Goal: Check status: Check status

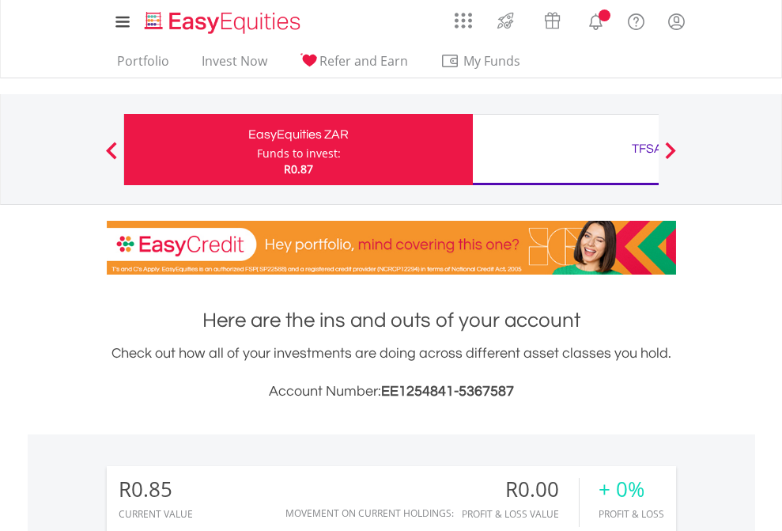
scroll to position [152, 248]
click at [257, 150] on div "Funds to invest:" at bounding box center [299, 154] width 84 height 16
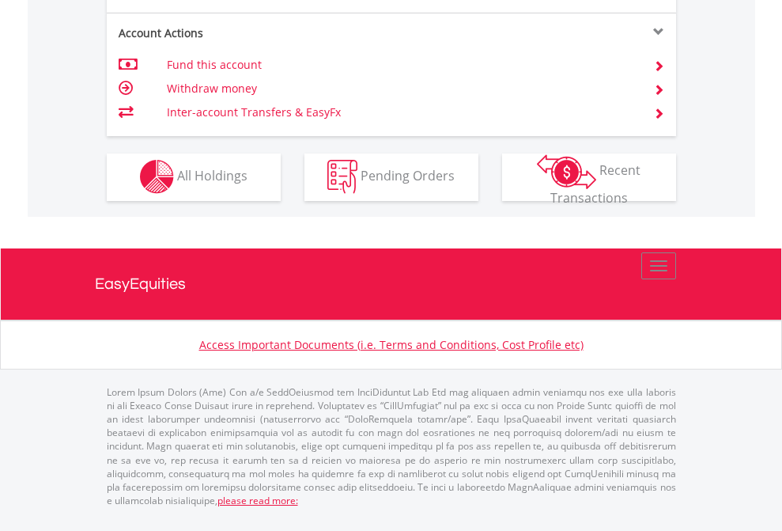
scroll to position [1479, 0]
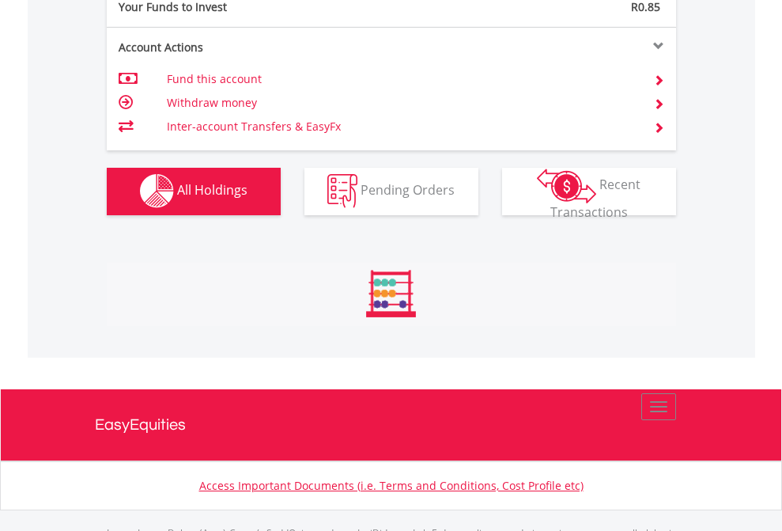
scroll to position [1566, 0]
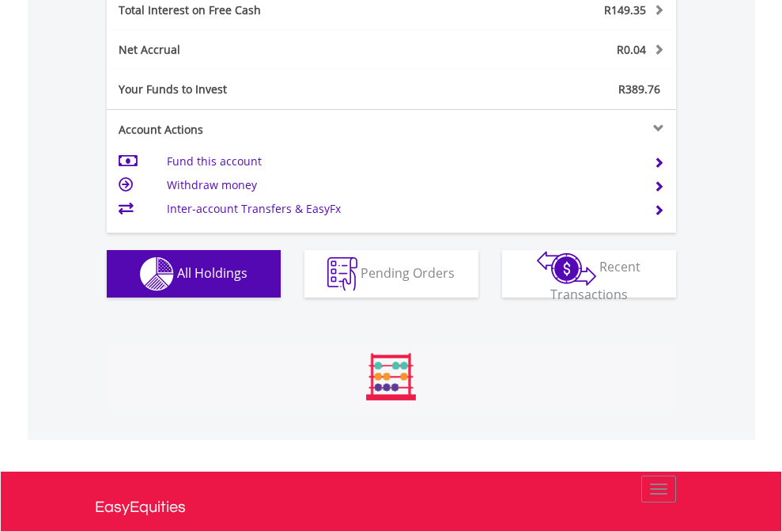
scroll to position [152, 248]
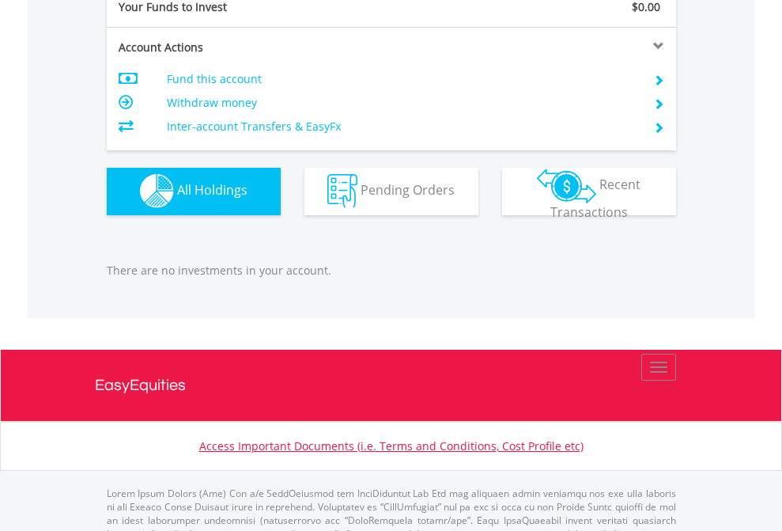
scroll to position [1566, 0]
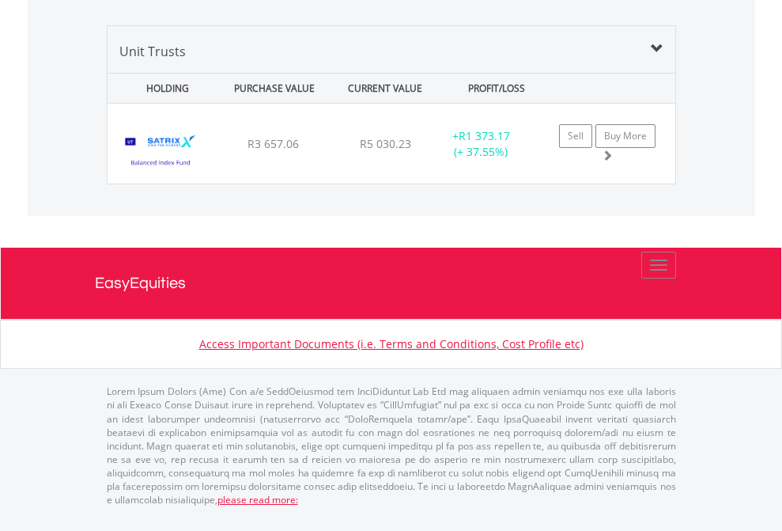
scroll to position [152, 248]
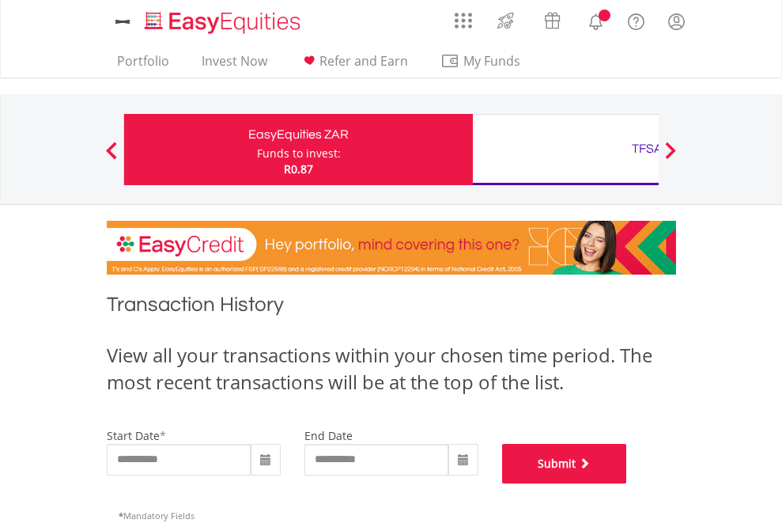
click at [627, 483] on button "Submit" at bounding box center [564, 464] width 125 height 40
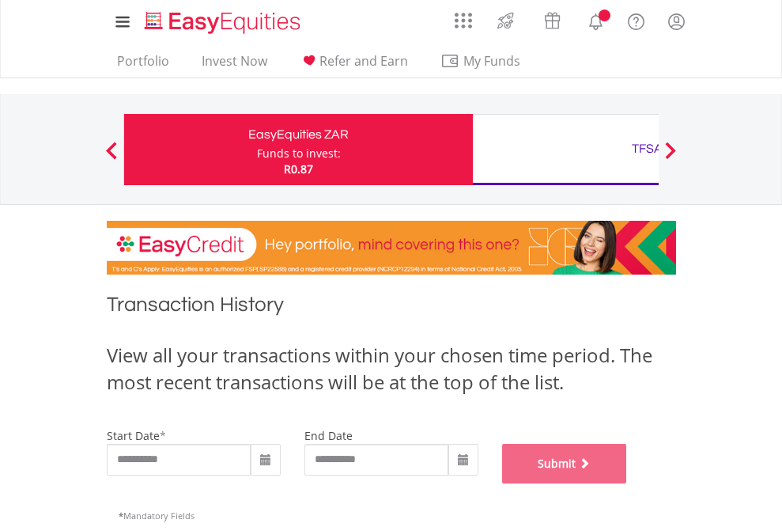
scroll to position [642, 0]
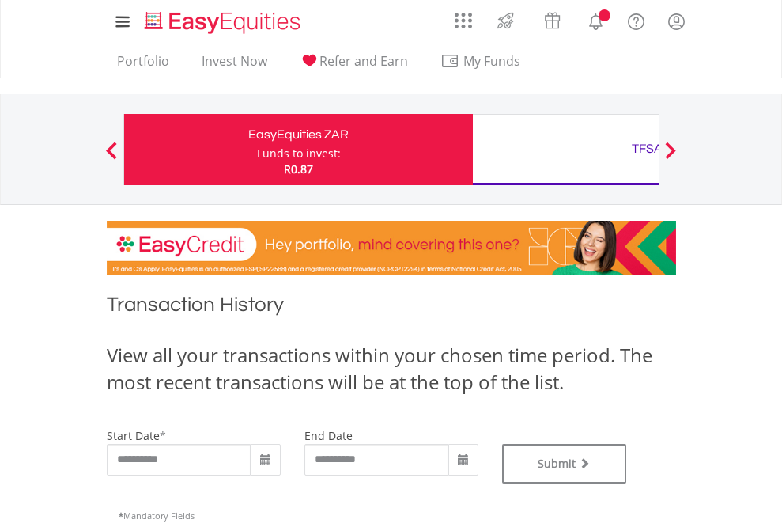
click at [566, 150] on div "TFSA" at bounding box center [648, 149] width 330 height 22
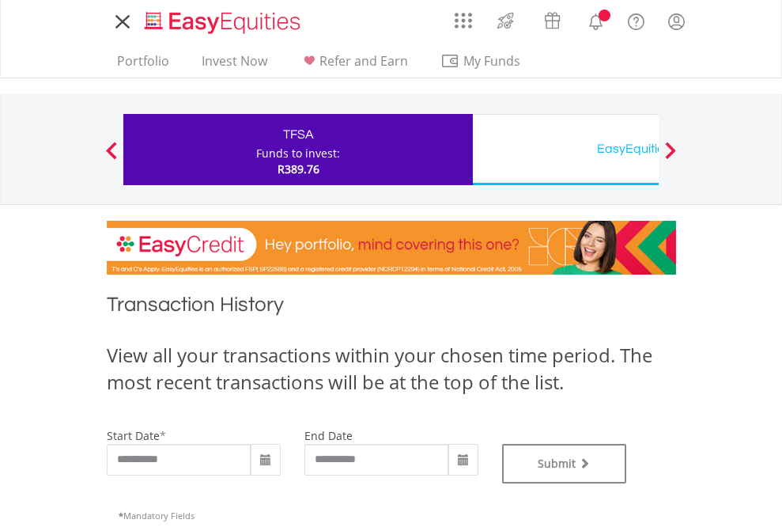
type input "**********"
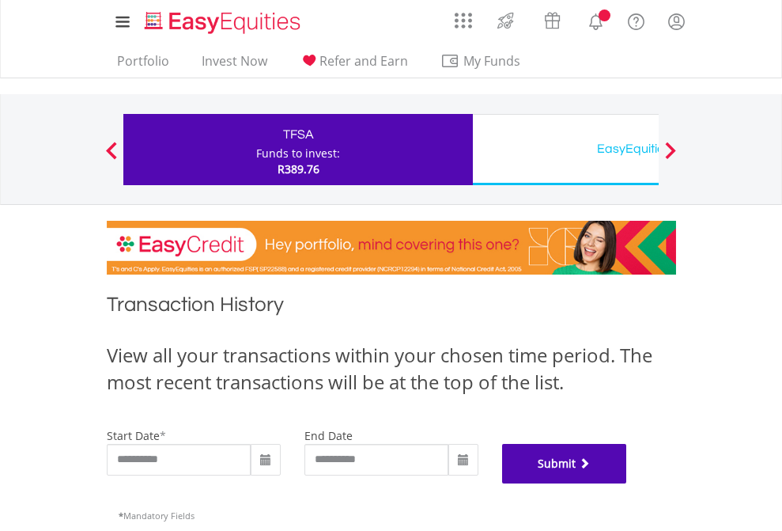
click at [627, 483] on button "Submit" at bounding box center [564, 464] width 125 height 40
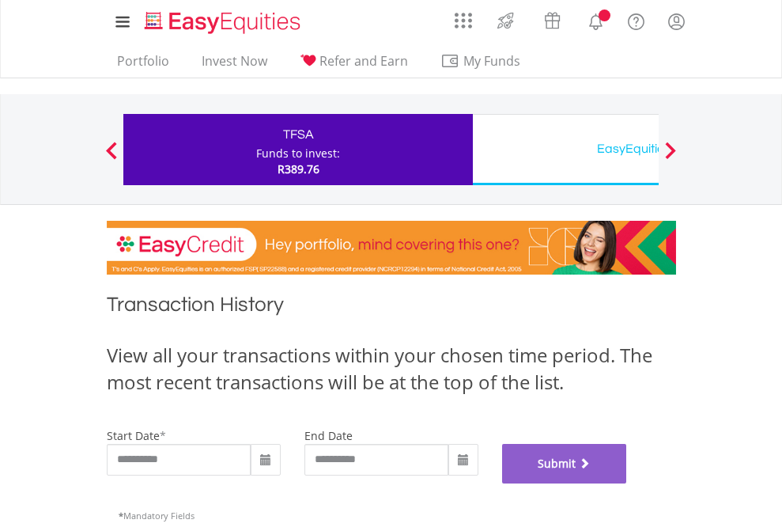
scroll to position [642, 0]
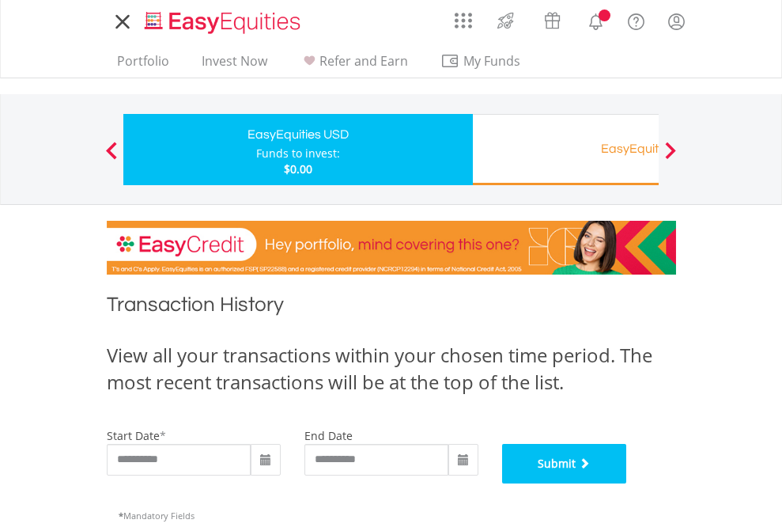
click at [627, 483] on button "Submit" at bounding box center [564, 464] width 125 height 40
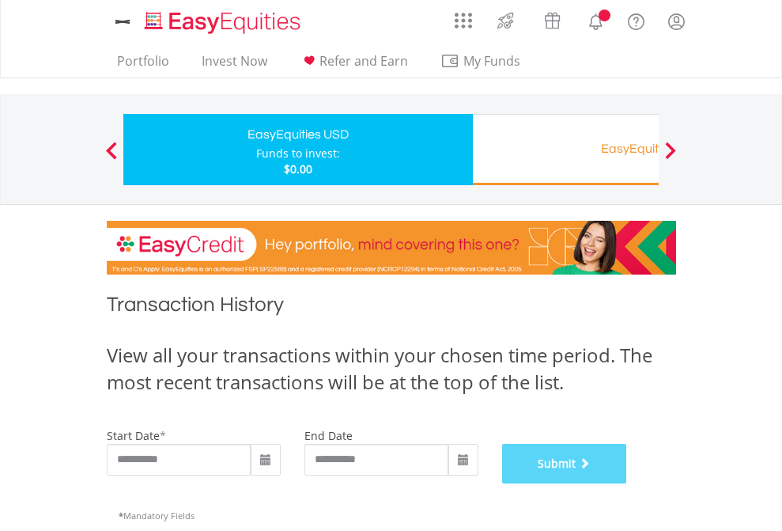
scroll to position [642, 0]
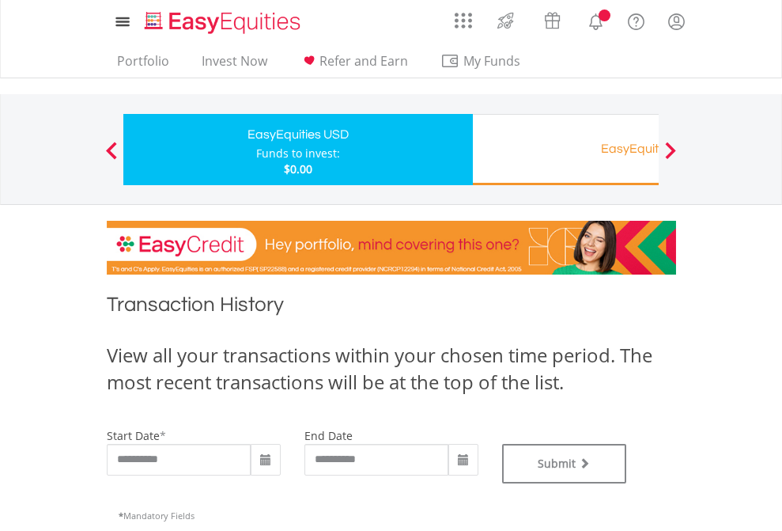
click at [566, 150] on div "EasyEquities RA" at bounding box center [648, 149] width 330 height 22
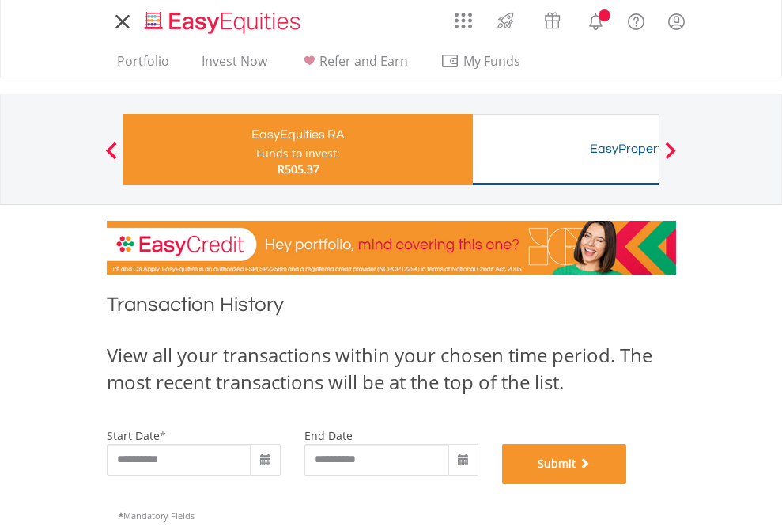
click at [627, 483] on button "Submit" at bounding box center [564, 464] width 125 height 40
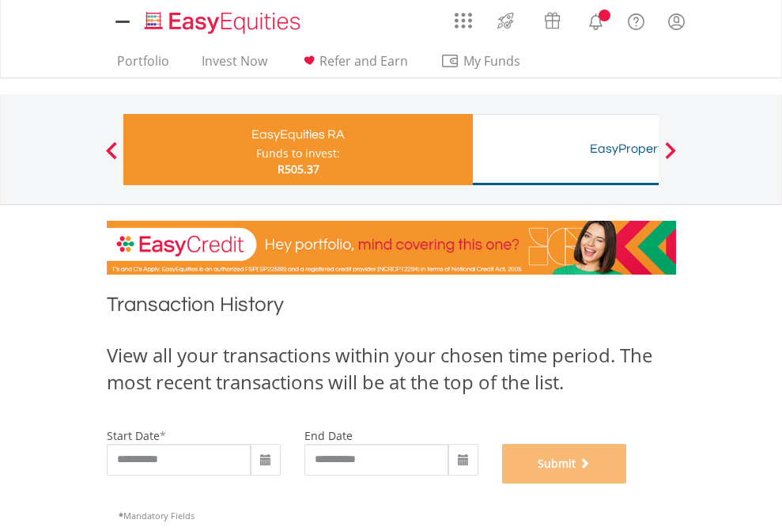
scroll to position [642, 0]
